Goal: Task Accomplishment & Management: Manage account settings

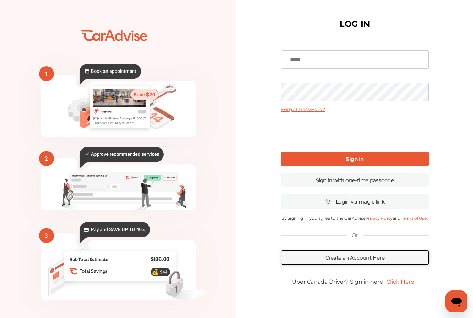
click at [289, 66] on input at bounding box center [355, 59] width 148 height 19
type input "**********"
click at [341, 162] on link "Sign In" at bounding box center [355, 159] width 148 height 14
click at [371, 163] on link "Sign In" at bounding box center [355, 159] width 148 height 14
click at [319, 160] on link "Sign In" at bounding box center [355, 159] width 148 height 14
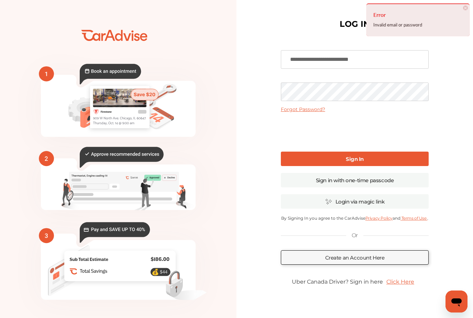
click at [321, 184] on link "Sign in with one-time passcode" at bounding box center [355, 180] width 148 height 14
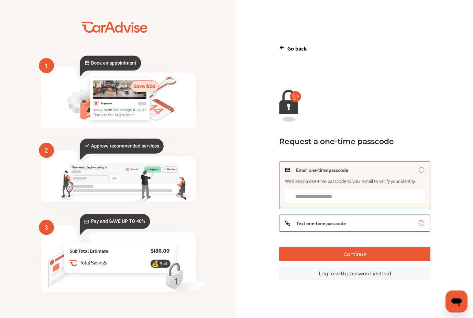
click at [302, 226] on span "Text one-time passcode" at bounding box center [321, 222] width 50 height 5
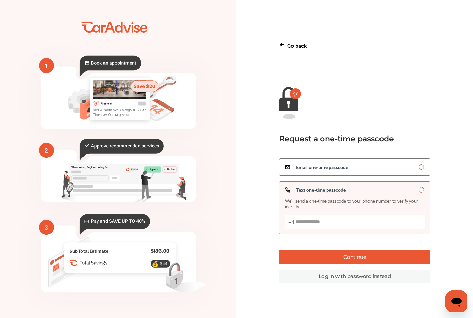
click at [297, 229] on input "Text one-time passcode We’ll send a one-time passcode to your phone number to v…" at bounding box center [355, 221] width 140 height 14
type input "**********"
click at [326, 264] on button "Continue" at bounding box center [354, 257] width 151 height 14
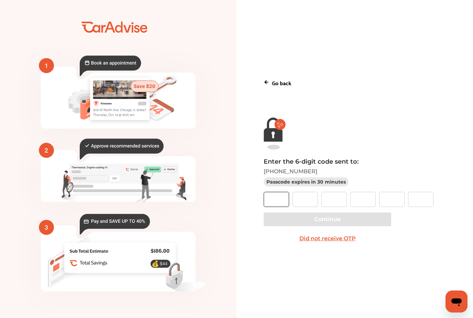
click at [268, 207] on input "text" at bounding box center [276, 199] width 25 height 15
type input "*"
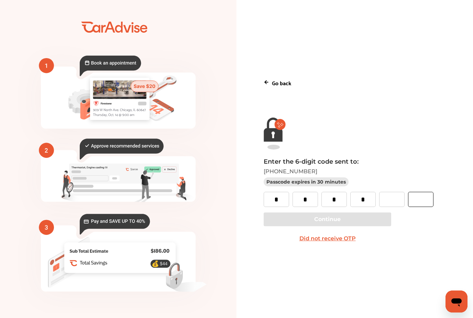
type input "*"
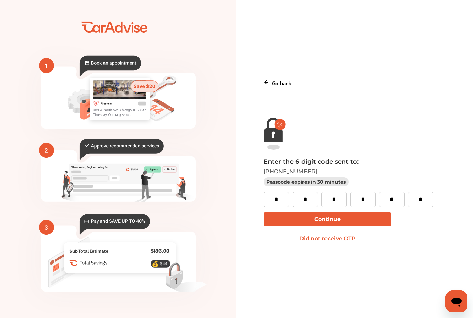
click at [294, 226] on button "Continue" at bounding box center [328, 219] width 128 height 14
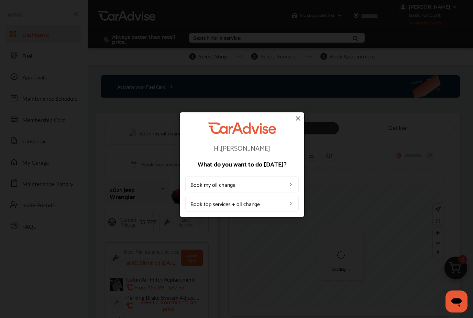
click at [295, 115] on img at bounding box center [298, 118] width 8 height 8
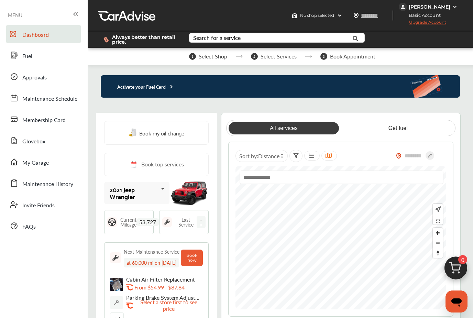
click at [39, 124] on span "Membership Card" at bounding box center [43, 120] width 43 height 9
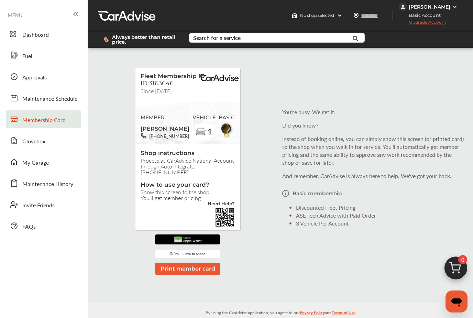
click at [177, 244] on img at bounding box center [187, 239] width 31 height 10
click at [8, 68] on link "Approvals" at bounding box center [43, 77] width 75 height 18
